Goal: Information Seeking & Learning: Learn about a topic

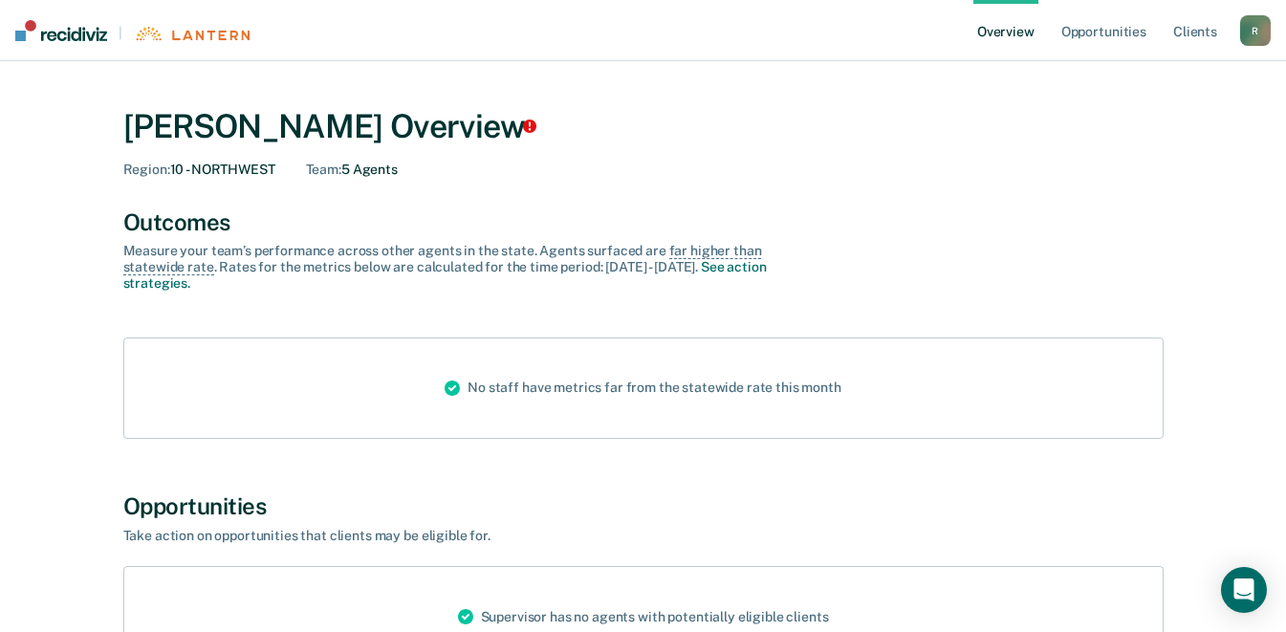
click at [376, 177] on div "Team : 5 Agents" at bounding box center [352, 170] width 92 height 16
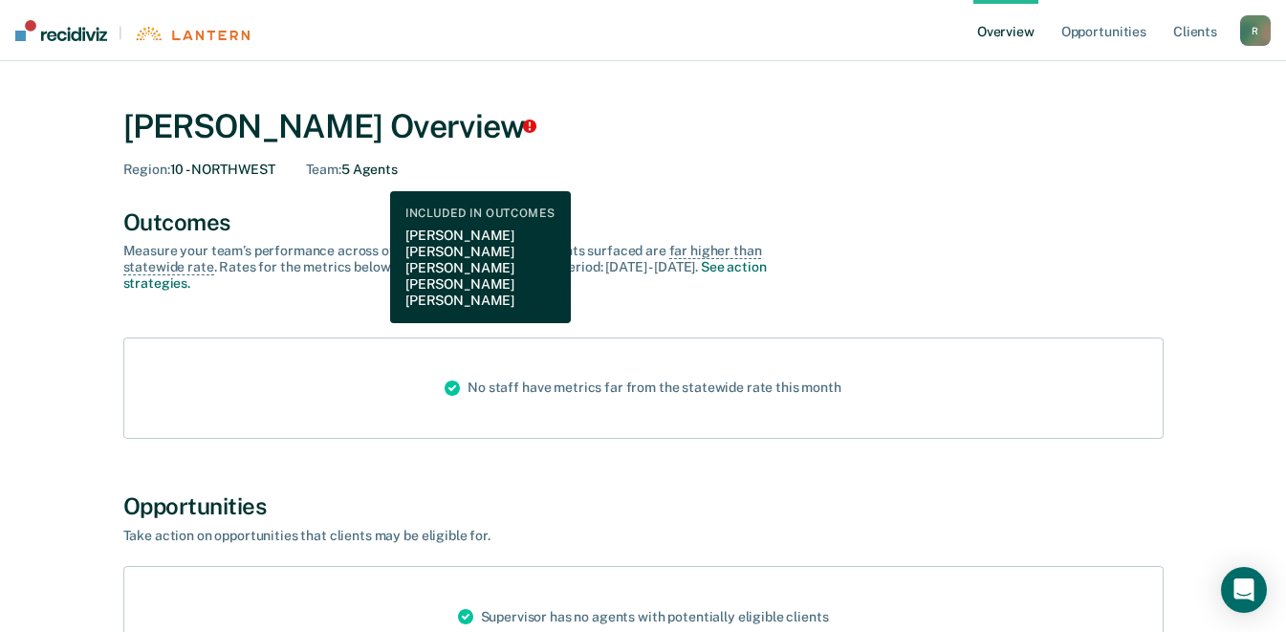
click at [1103, 37] on link "Opportunities" at bounding box center [1104, 30] width 93 height 61
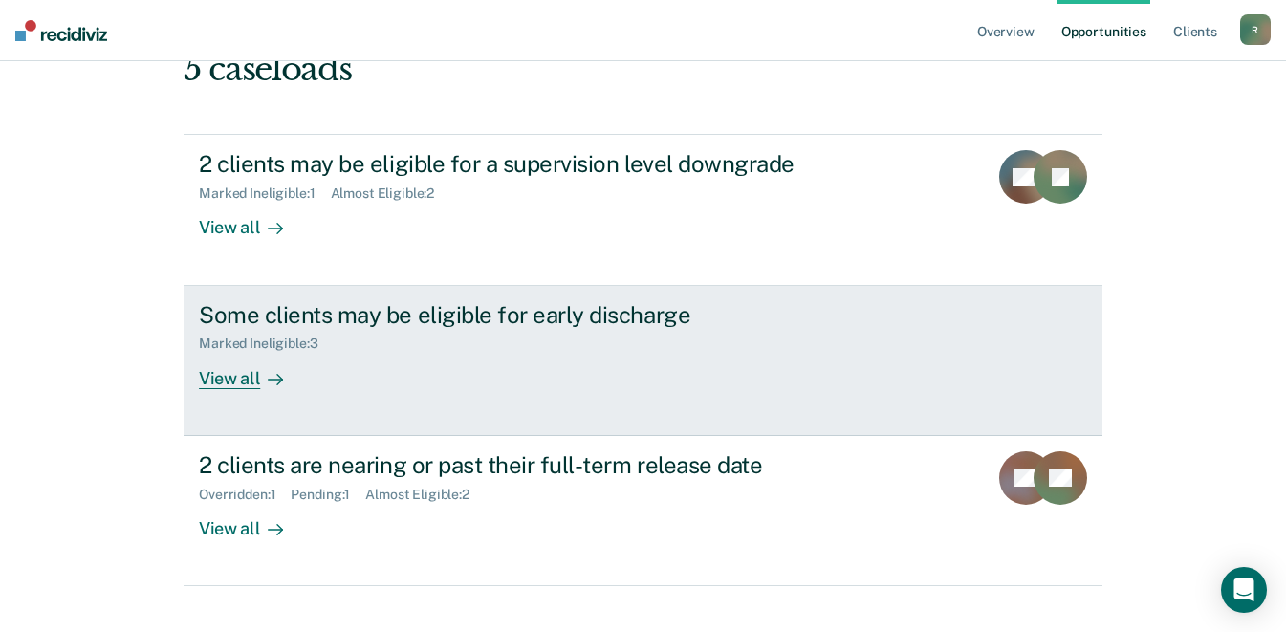
scroll to position [281, 0]
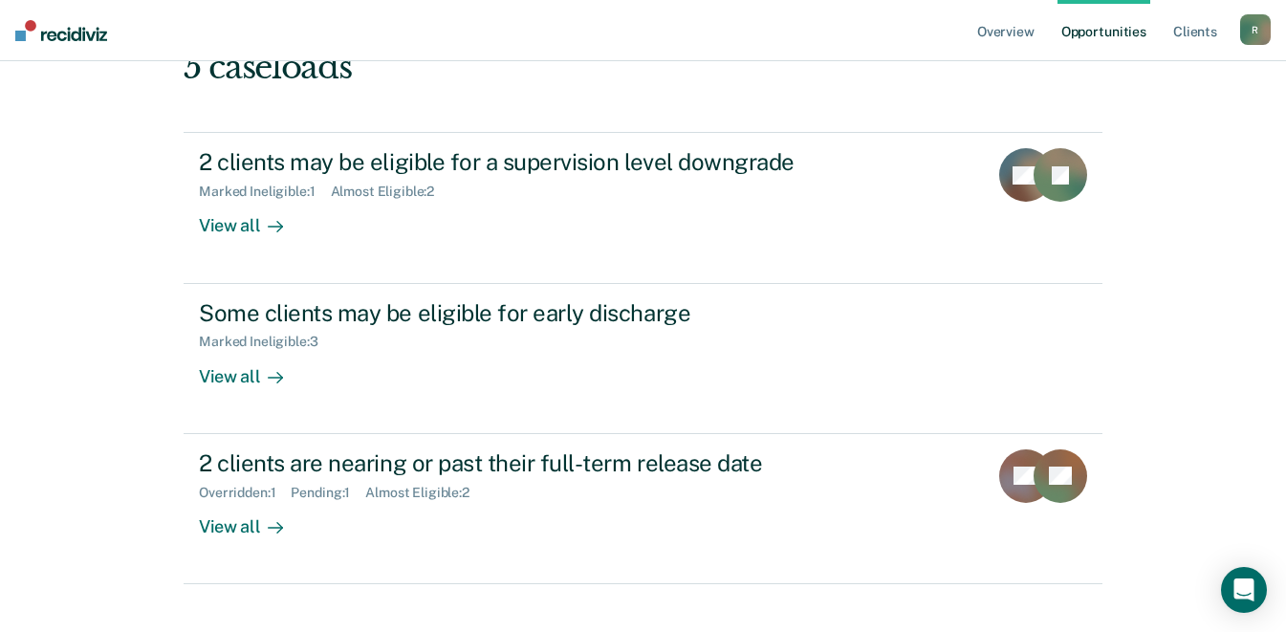
click at [268, 230] on icon at bounding box center [275, 226] width 15 height 15
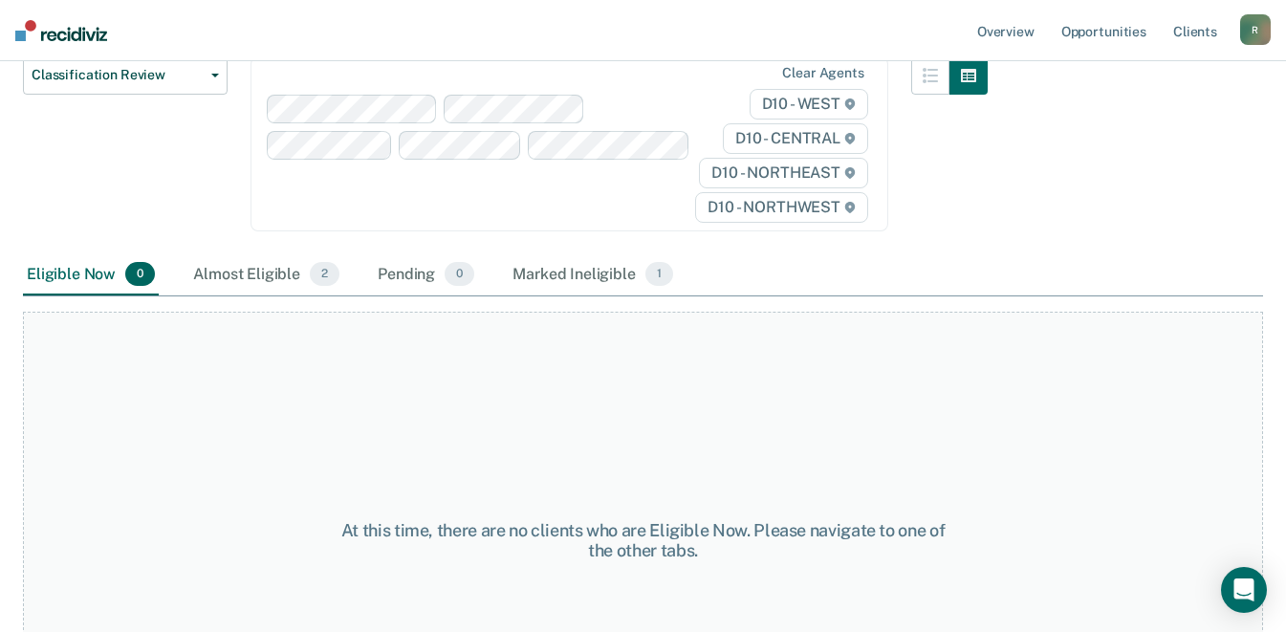
scroll to position [257, 0]
click at [310, 270] on span "2" at bounding box center [325, 272] width 30 height 25
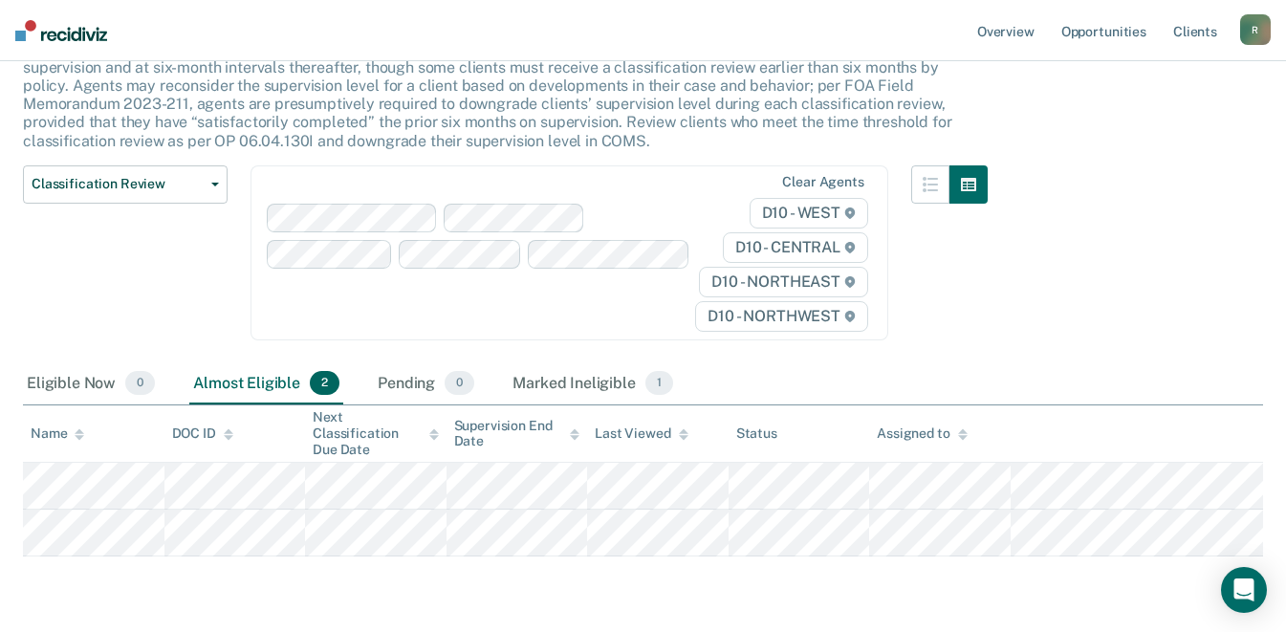
scroll to position [0, 0]
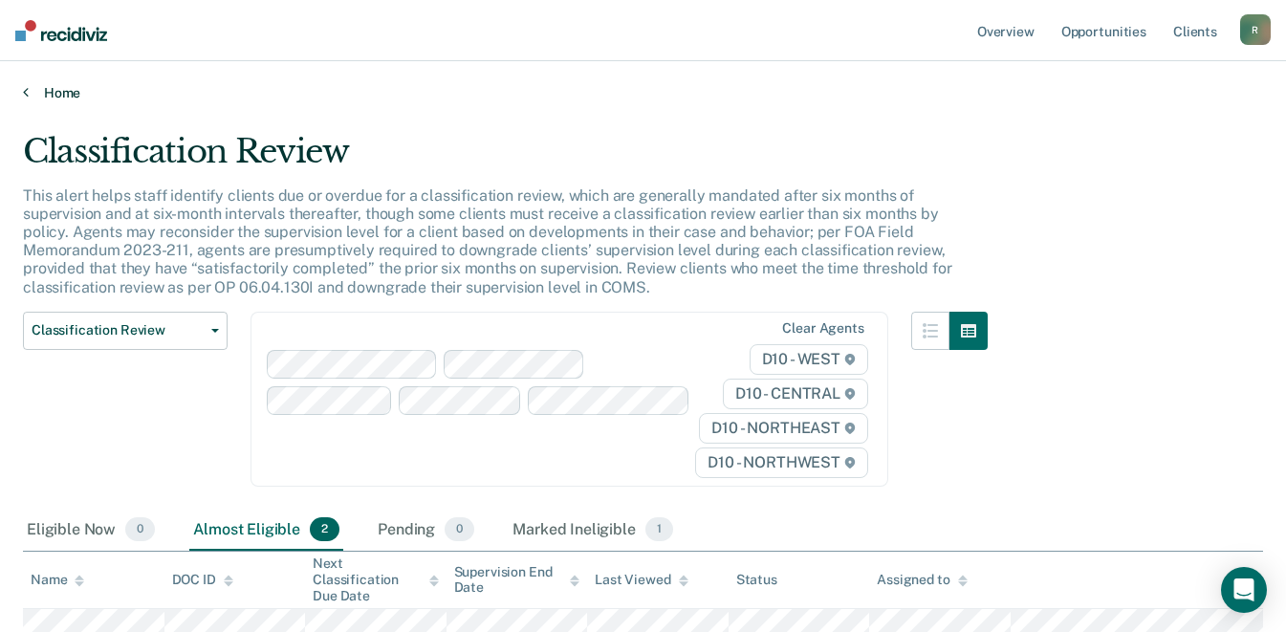
click at [37, 93] on link "Home" at bounding box center [643, 92] width 1241 height 17
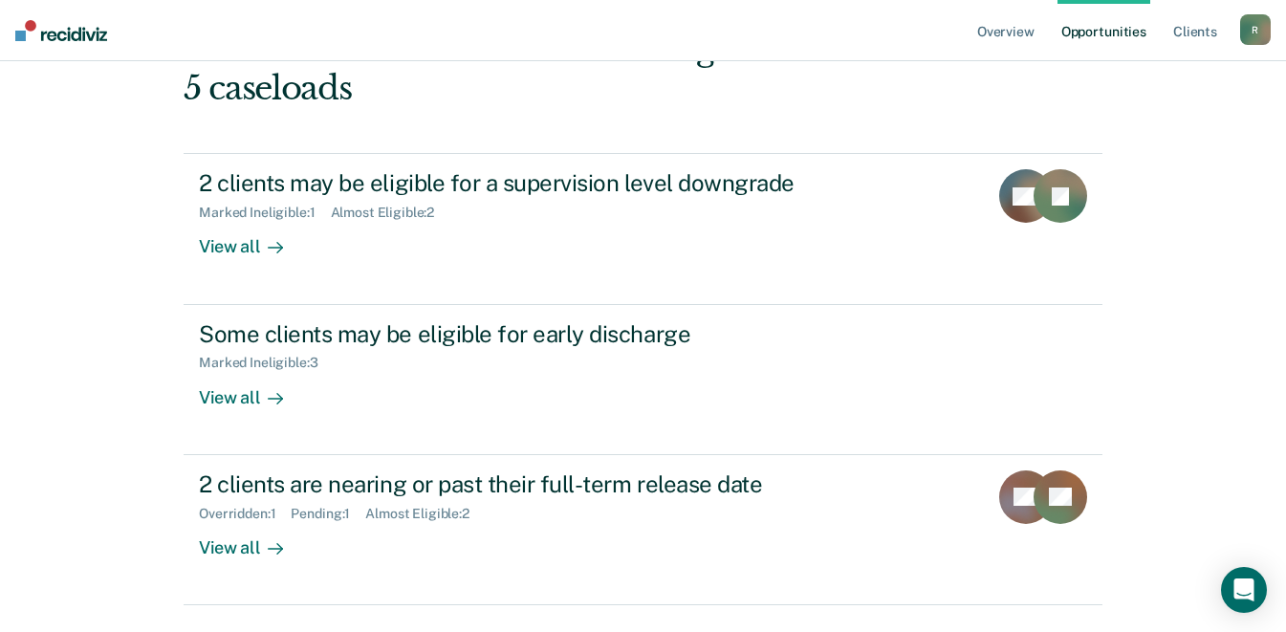
scroll to position [263, 0]
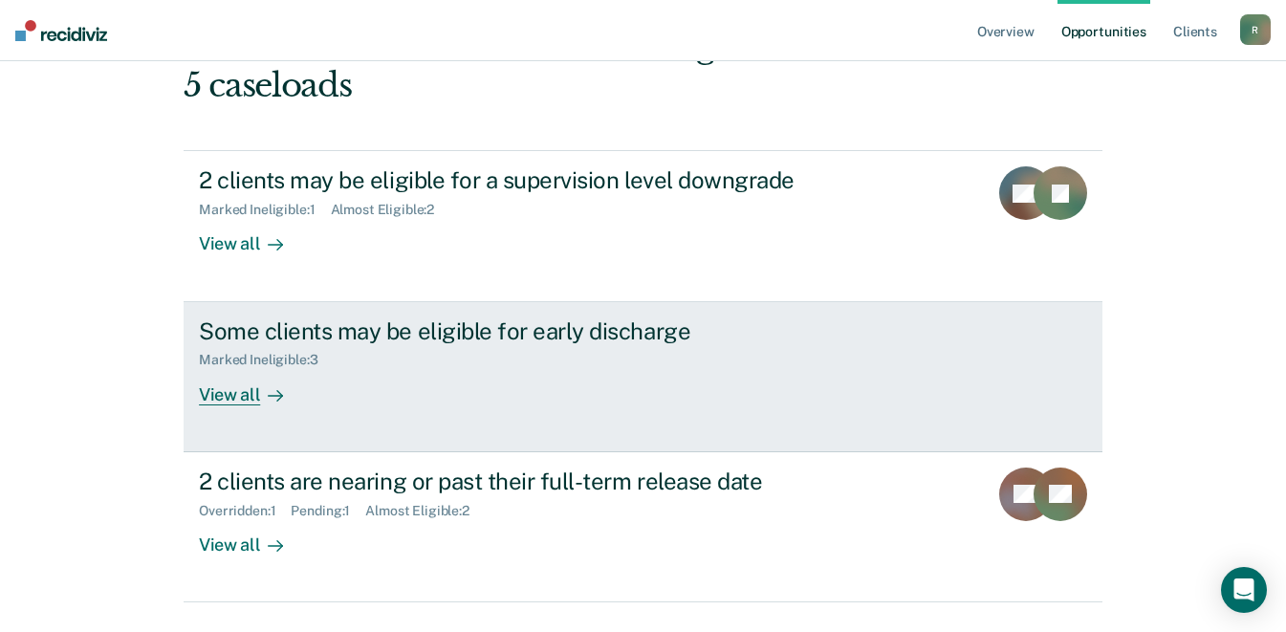
click at [236, 394] on div "View all" at bounding box center [252, 386] width 107 height 37
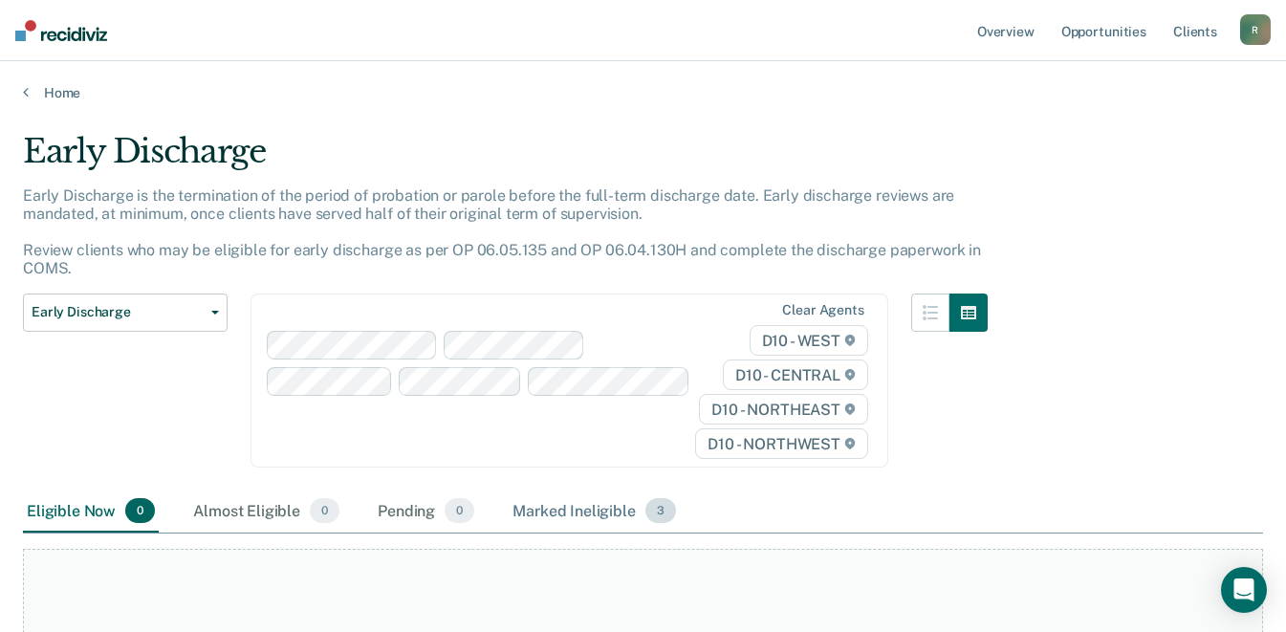
click at [592, 510] on div "Marked Ineligible 3" at bounding box center [594, 512] width 171 height 42
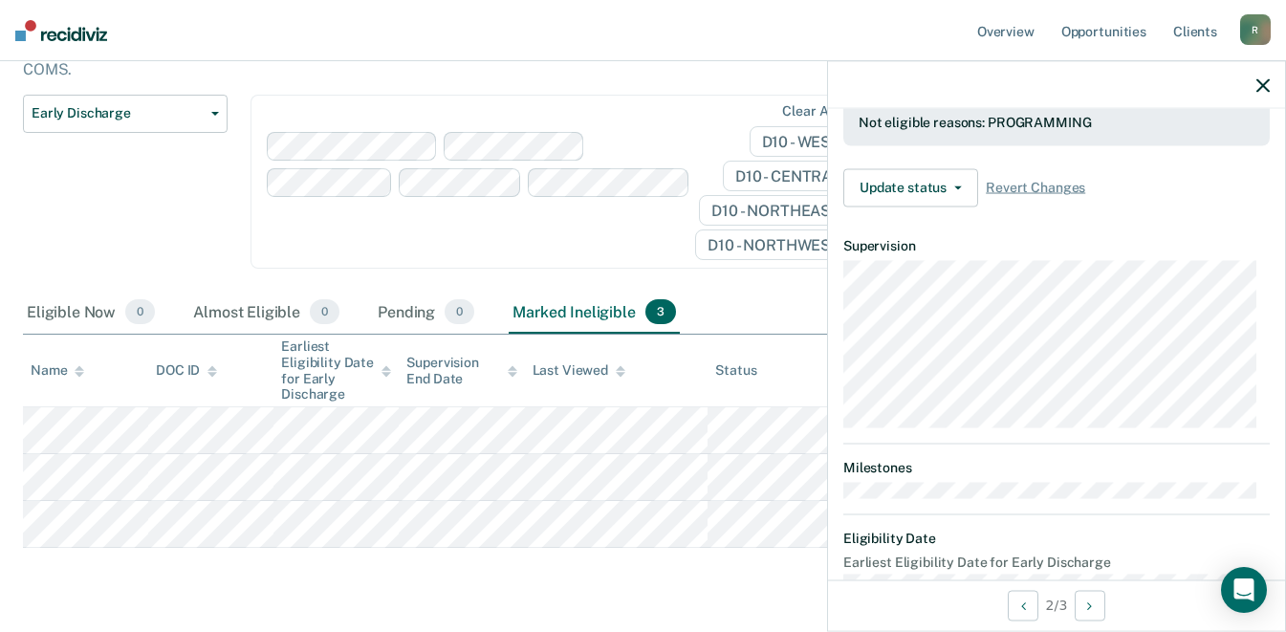
scroll to position [686, 0]
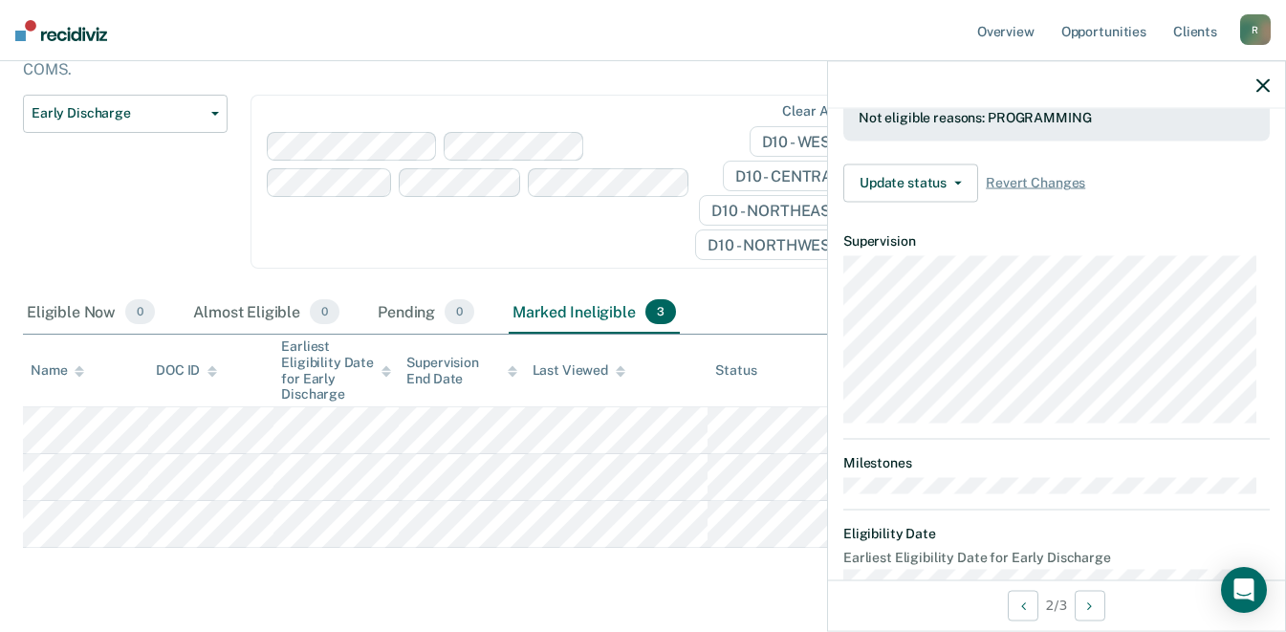
click at [1142, 486] on article "JT Early Discharge Currently ineligible Validated by data from COMS Completed a…" at bounding box center [1057, 15] width 427 height 1139
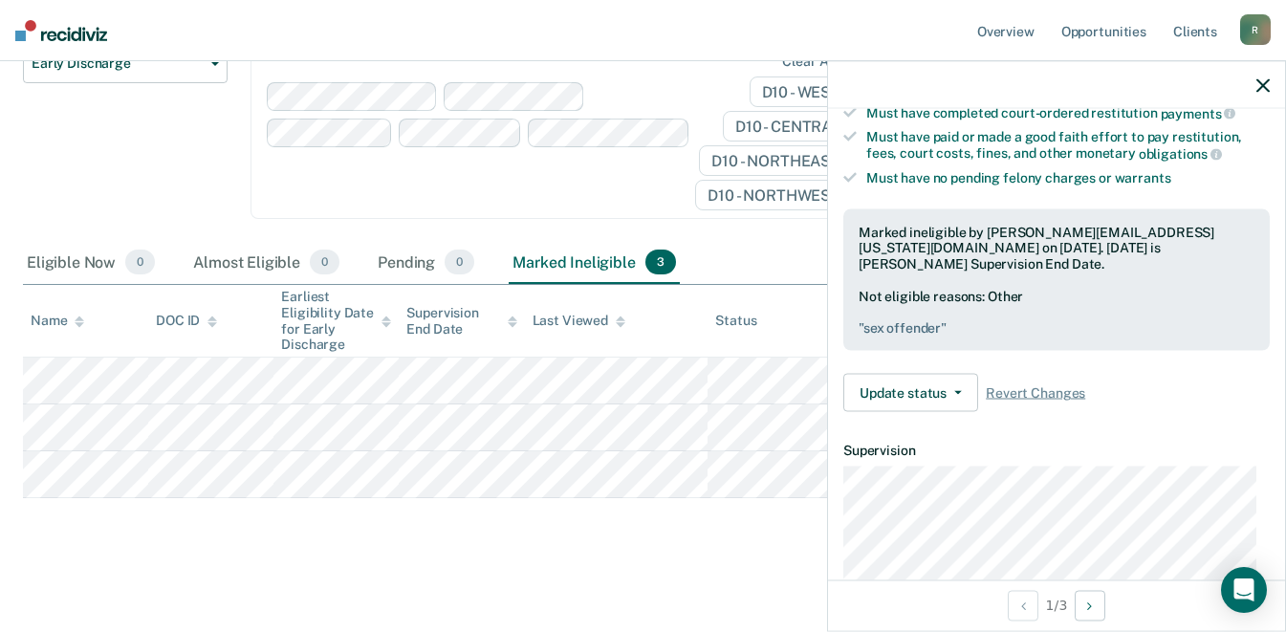
scroll to position [486, 0]
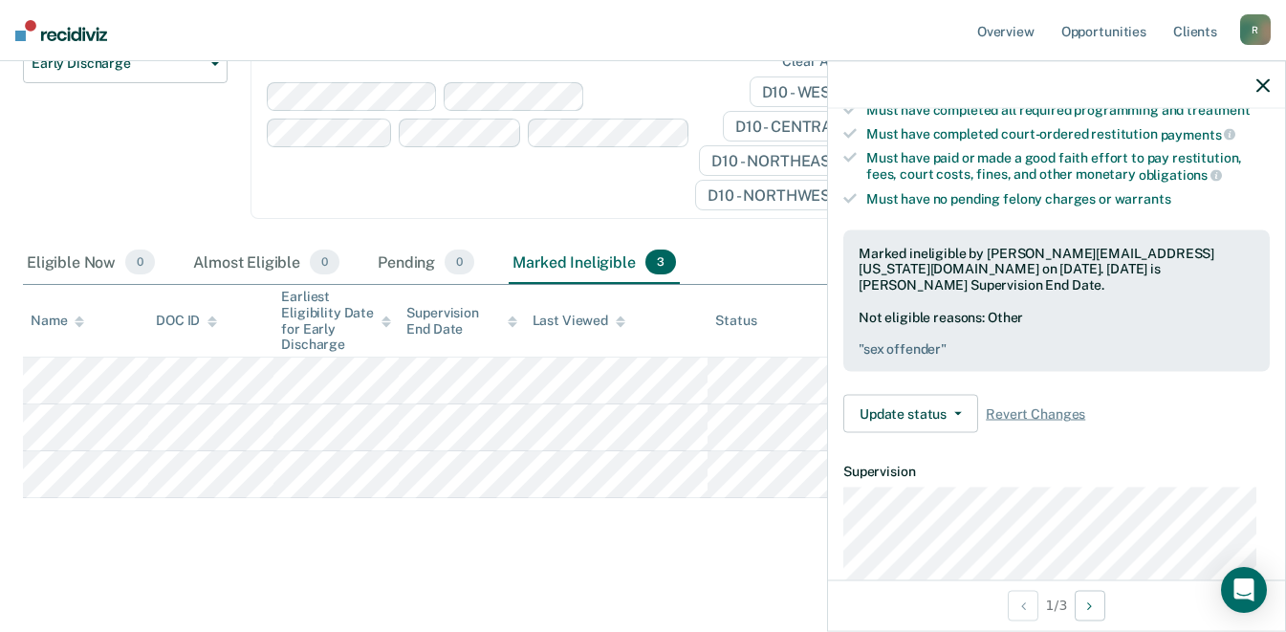
click at [595, 550] on main "Early Discharge Early Discharge is the termination of the period of probation o…" at bounding box center [643, 242] width 1286 height 778
click at [1264, 92] on icon "button" at bounding box center [1263, 84] width 13 height 13
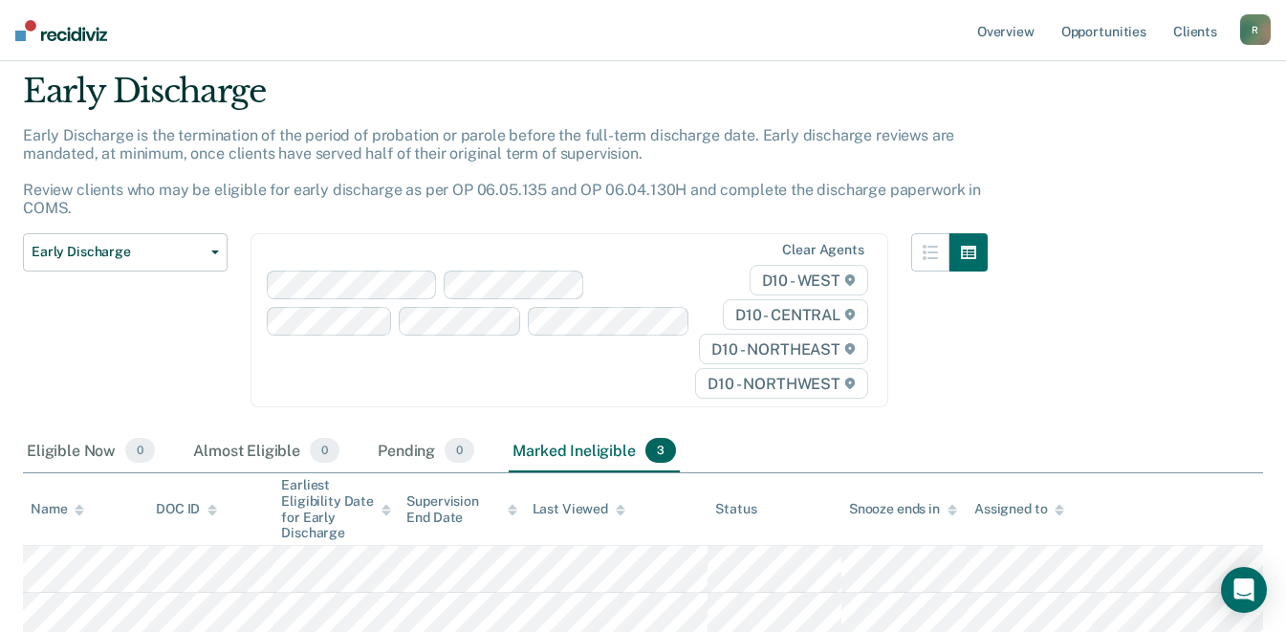
scroll to position [0, 0]
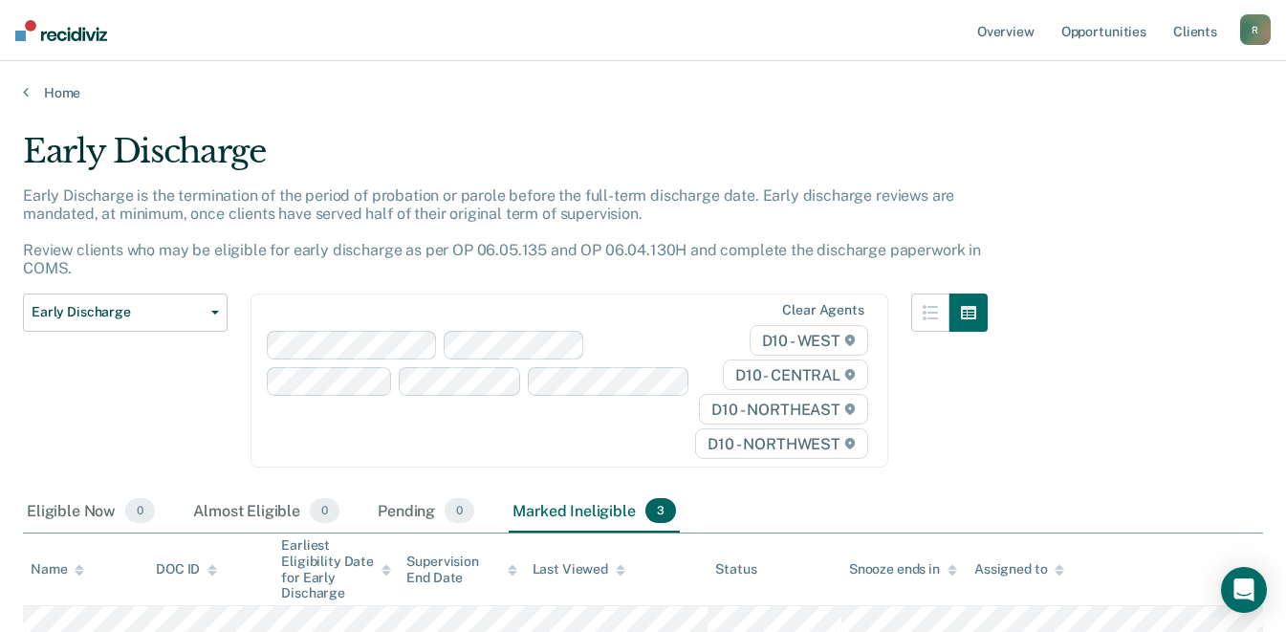
click at [24, 89] on icon at bounding box center [26, 91] width 6 height 15
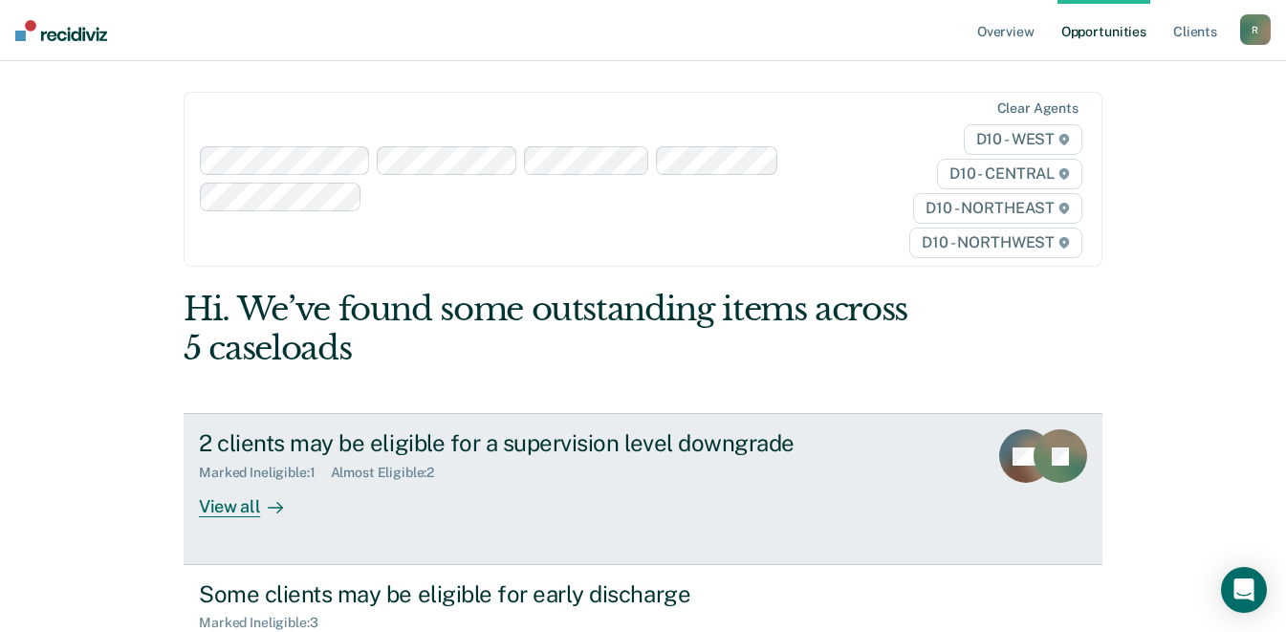
click at [928, 435] on link "2 clients may be eligible for a supervision level downgrade Marked Ineligible :…" at bounding box center [643, 488] width 919 height 151
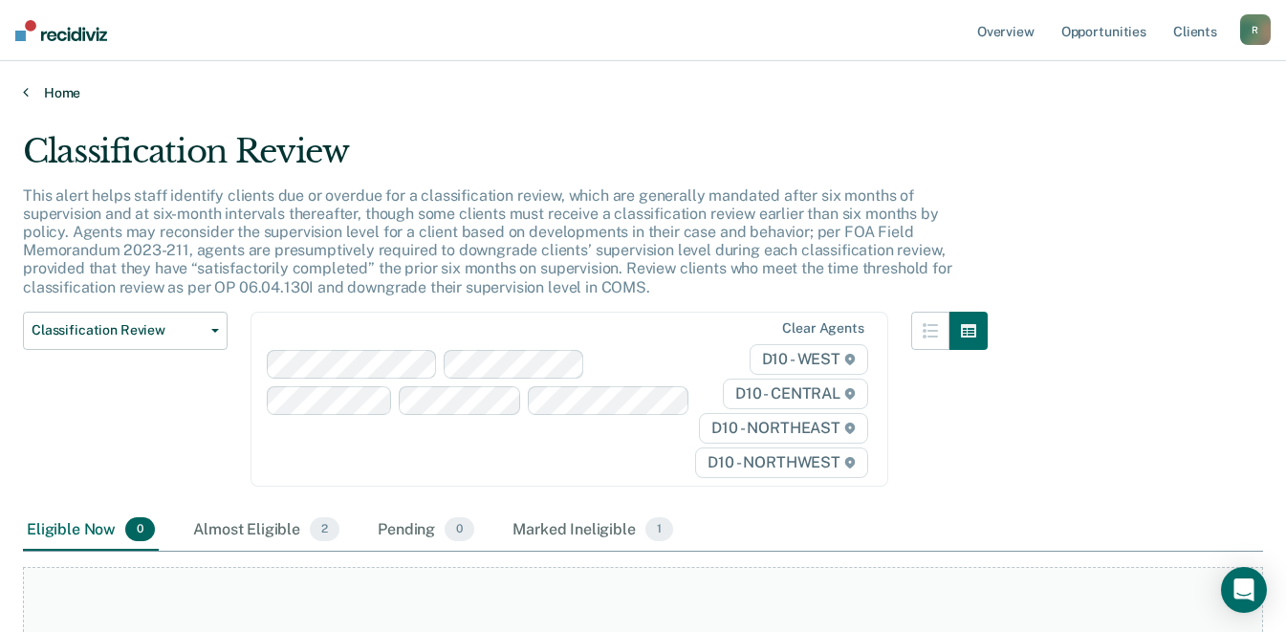
click at [24, 89] on icon at bounding box center [26, 91] width 6 height 15
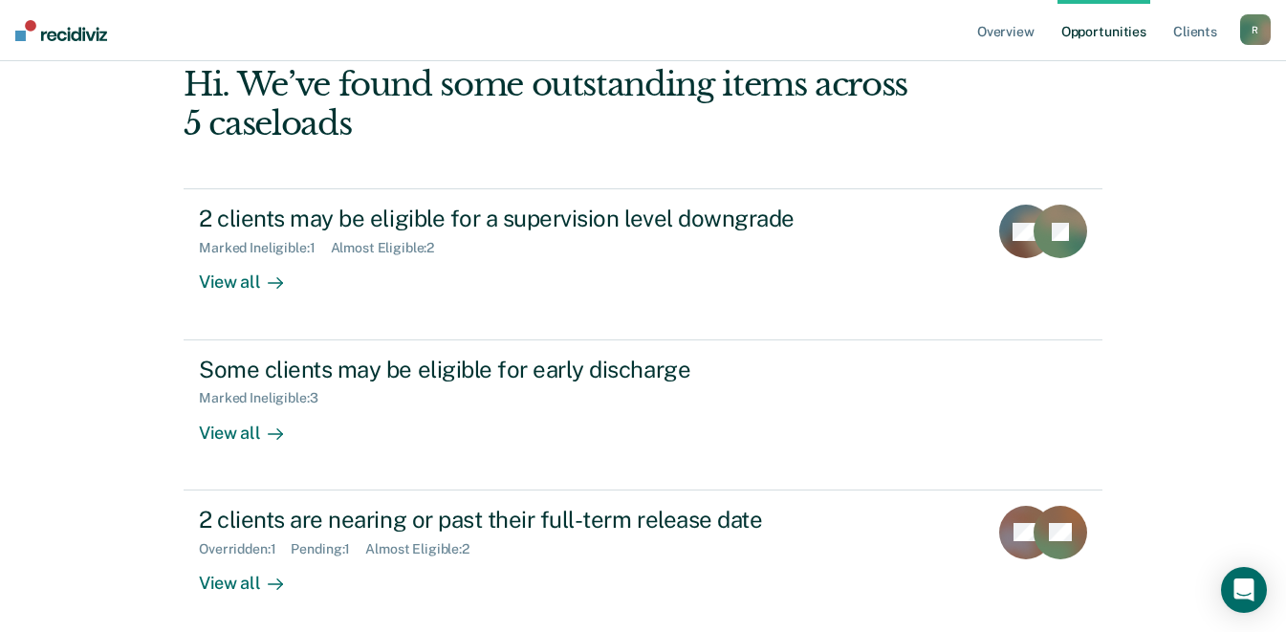
scroll to position [230, 0]
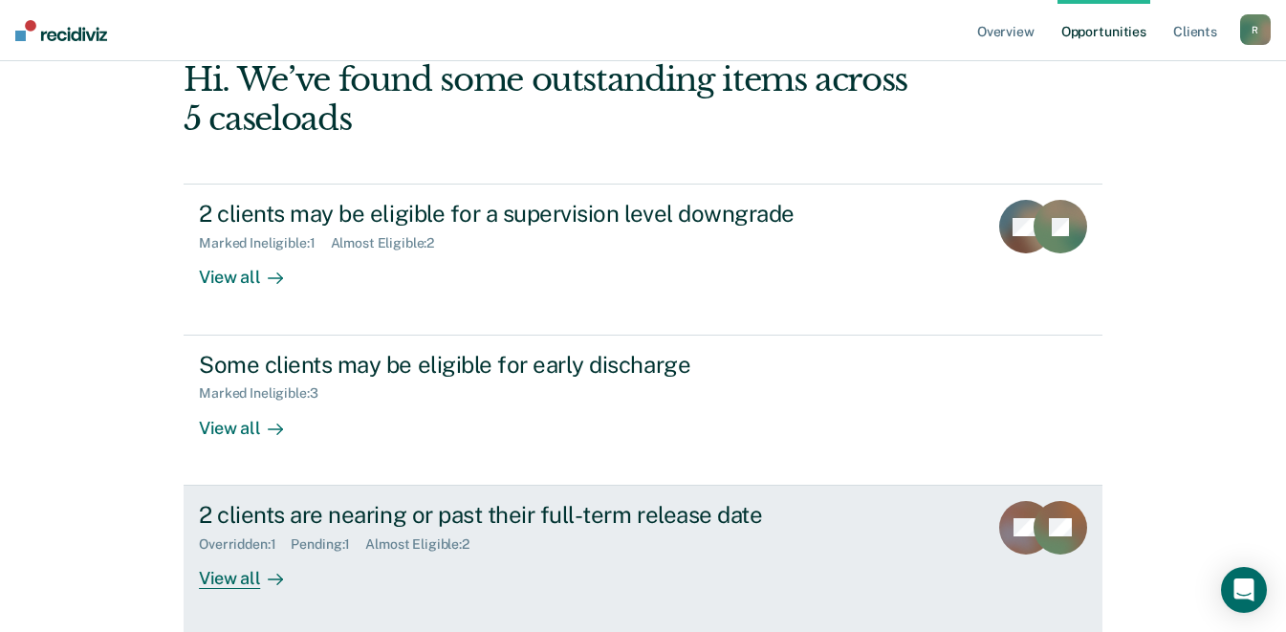
click at [252, 579] on div "View all" at bounding box center [252, 570] width 107 height 37
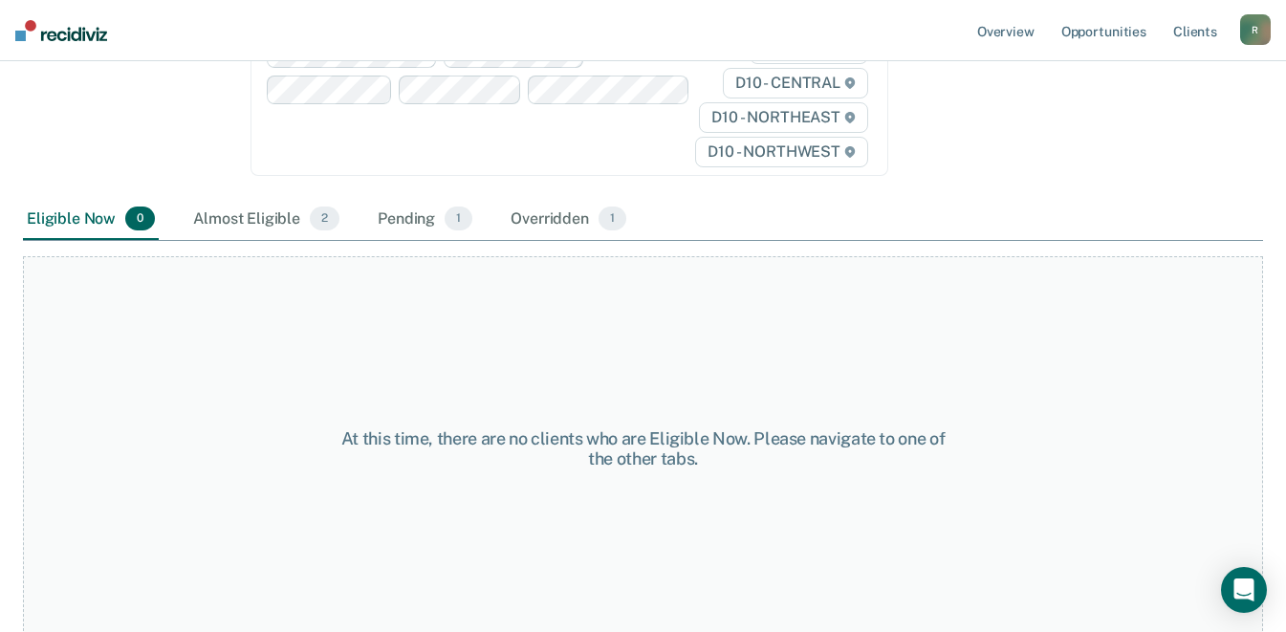
scroll to position [239, 0]
click at [273, 218] on div "Almost Eligible 2" at bounding box center [266, 218] width 154 height 42
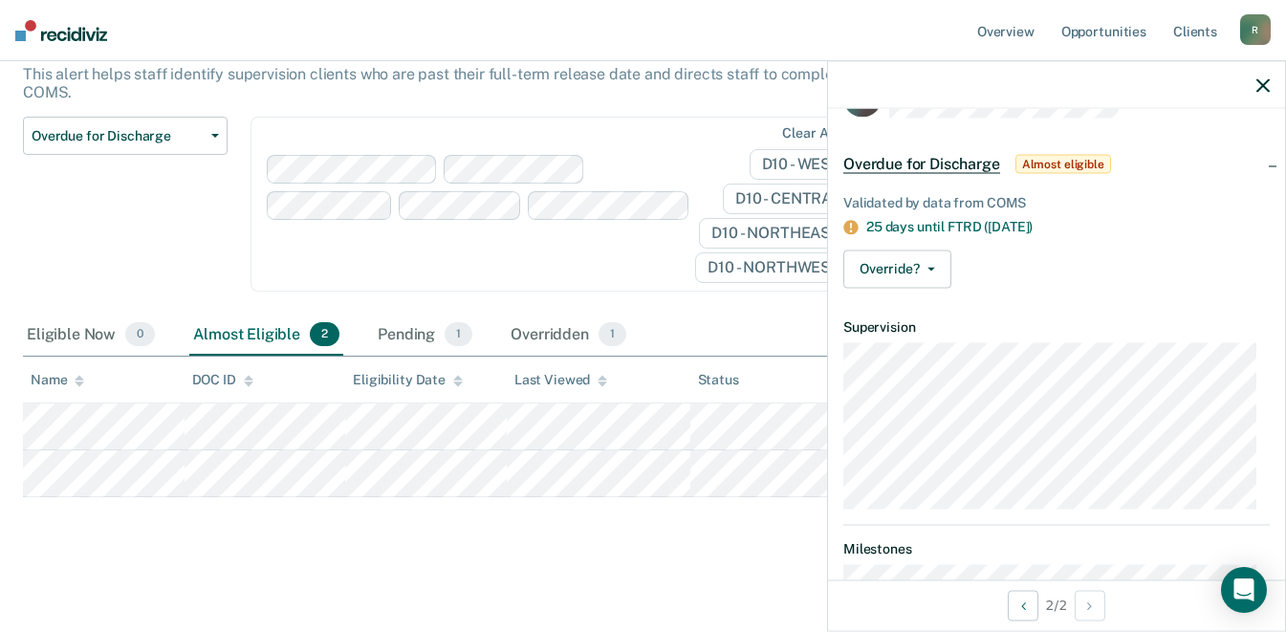
scroll to position [0, 0]
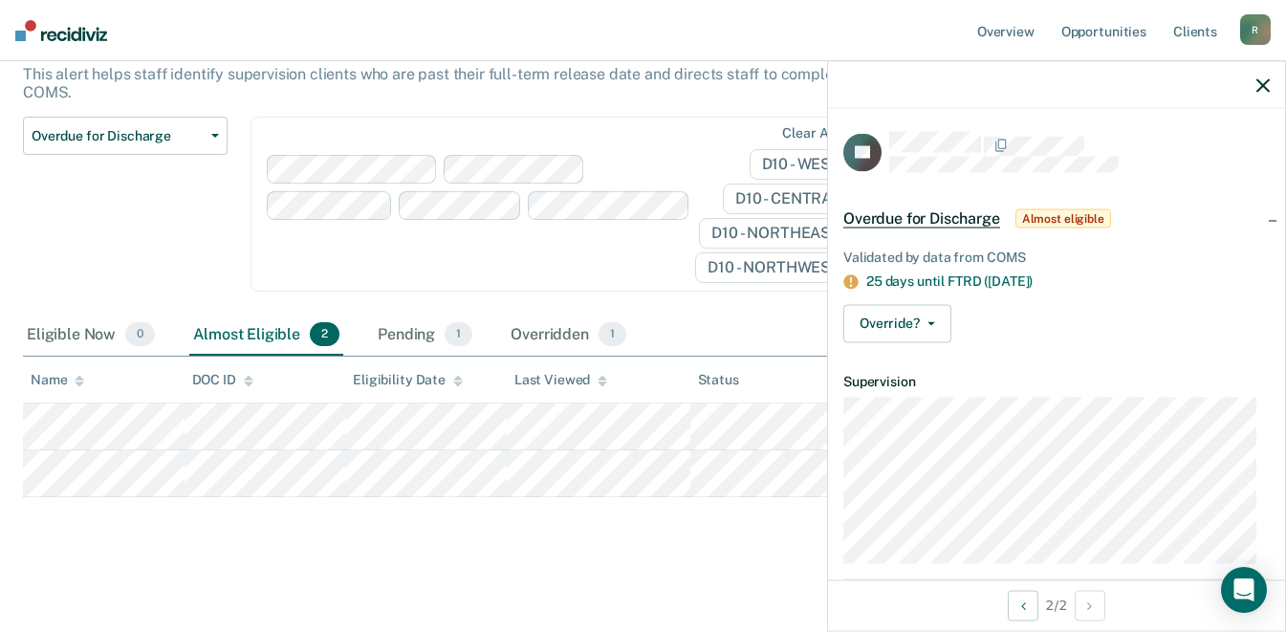
click at [1262, 85] on icon "button" at bounding box center [1263, 84] width 13 height 13
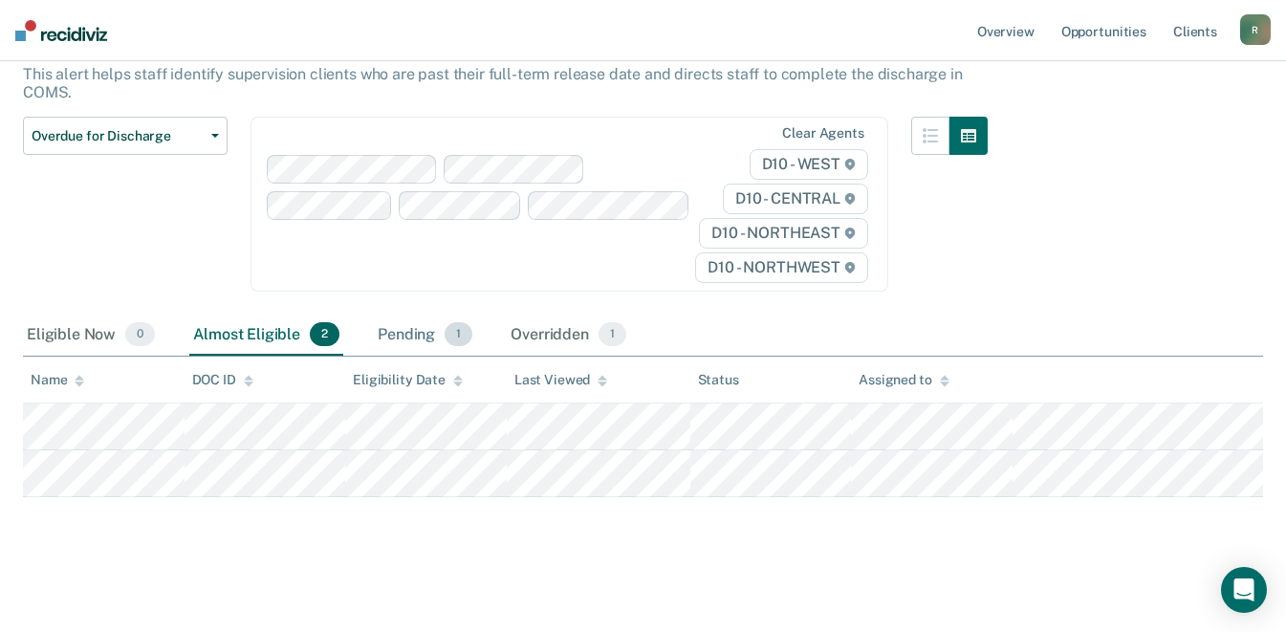
click at [413, 322] on div "Pending 1" at bounding box center [425, 336] width 102 height 42
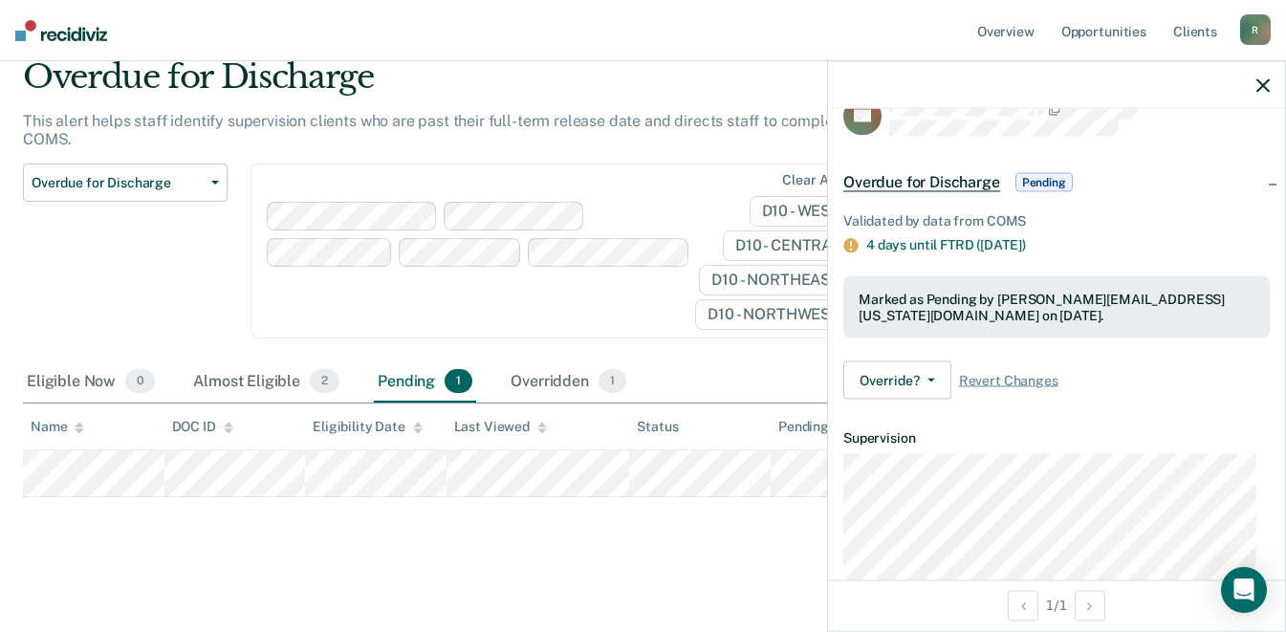
scroll to position [29, 0]
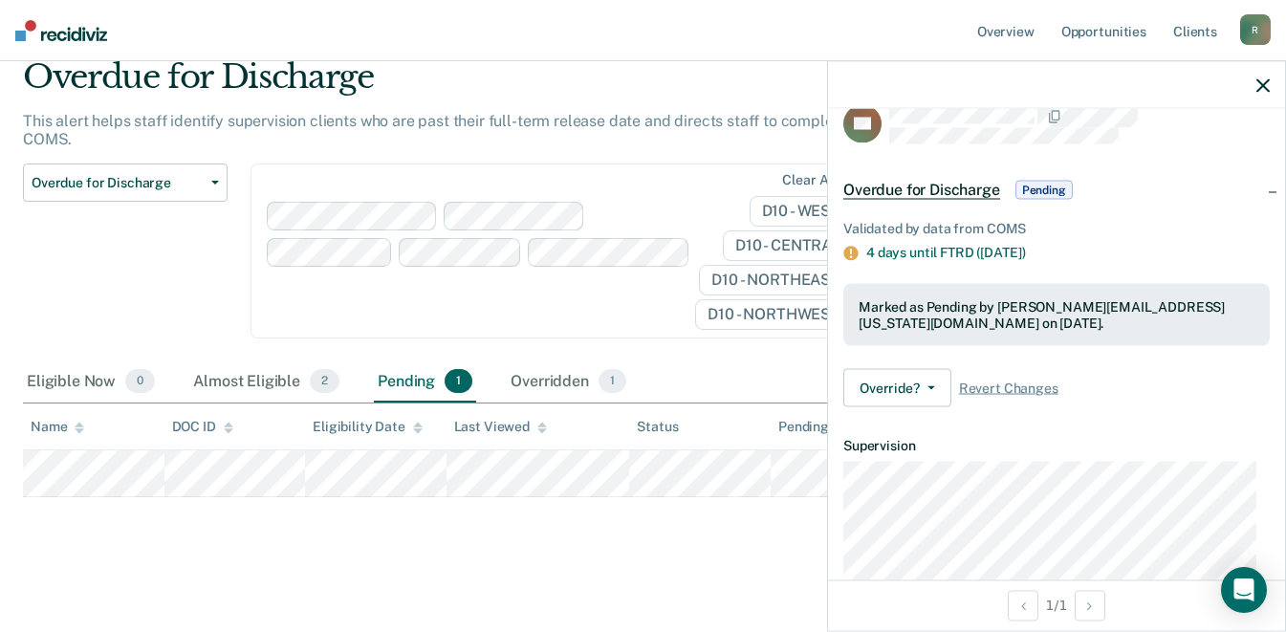
click at [595, 566] on main "Overdue for Discharge This alert helps staff identify supervision clients who a…" at bounding box center [643, 328] width 1286 height 603
click at [1276, 81] on div at bounding box center [1056, 85] width 457 height 48
